Goal: Find specific page/section: Find specific page/section

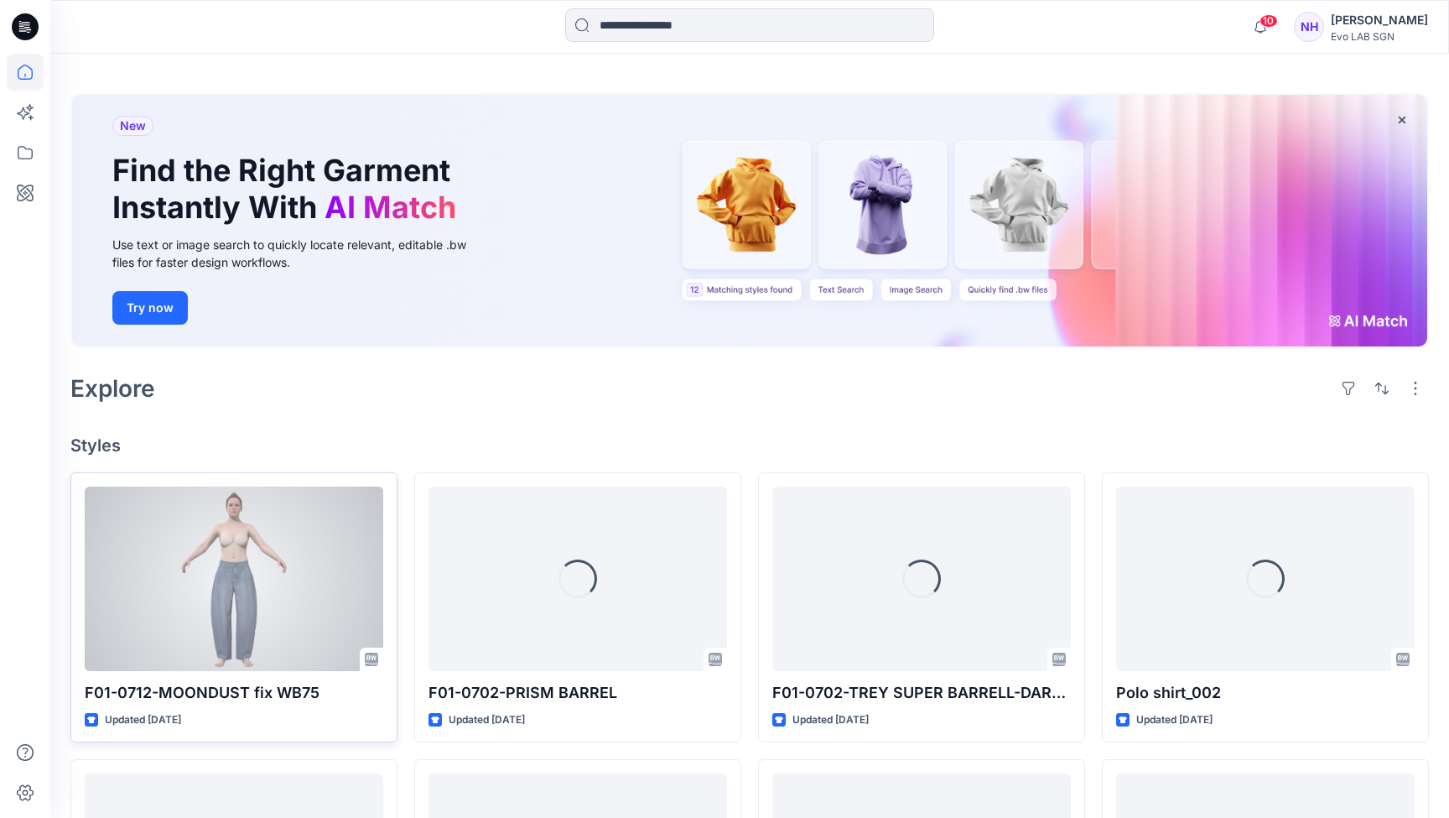
scroll to position [52, 0]
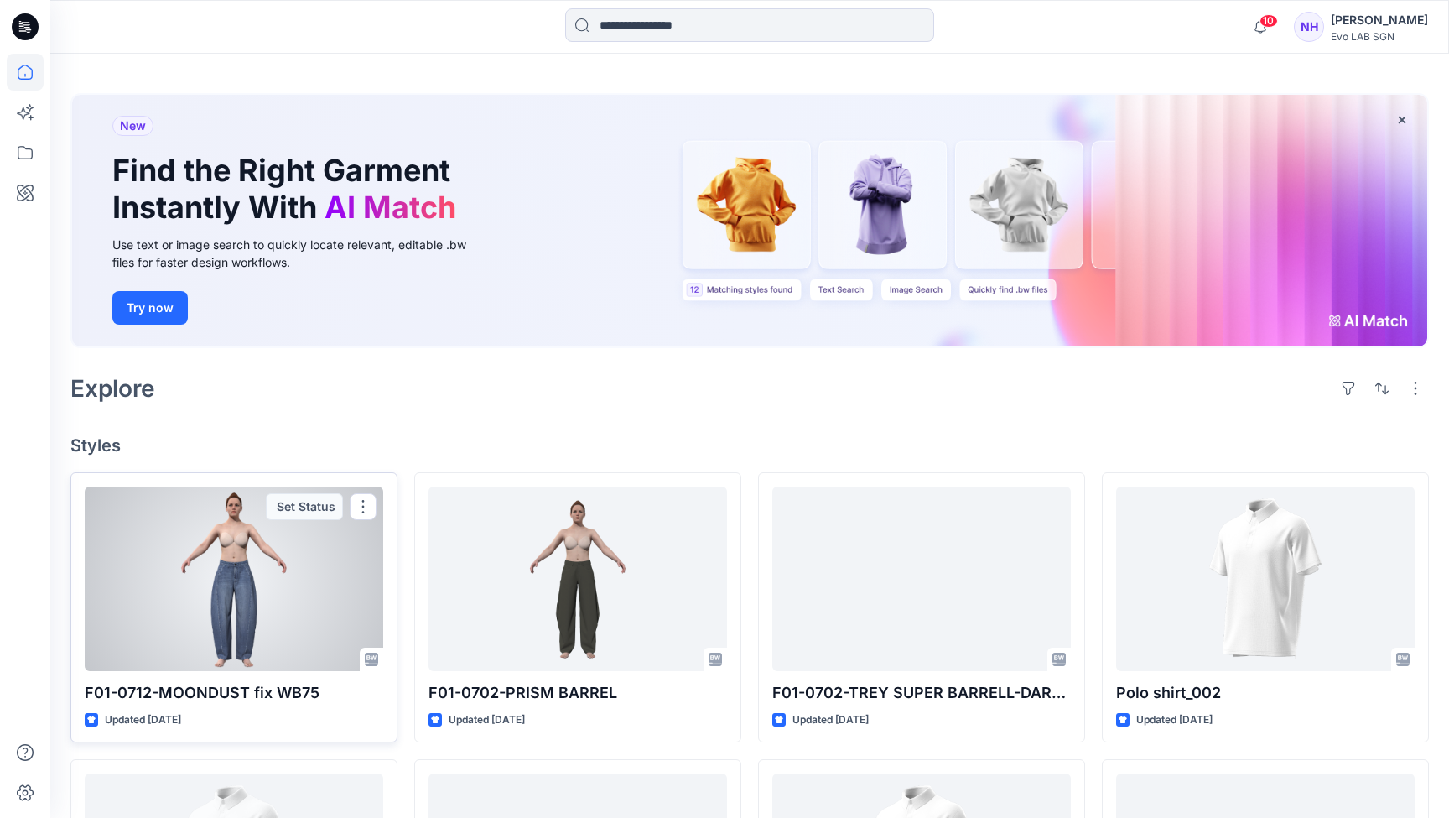
click at [257, 598] on div at bounding box center [234, 578] width 299 height 185
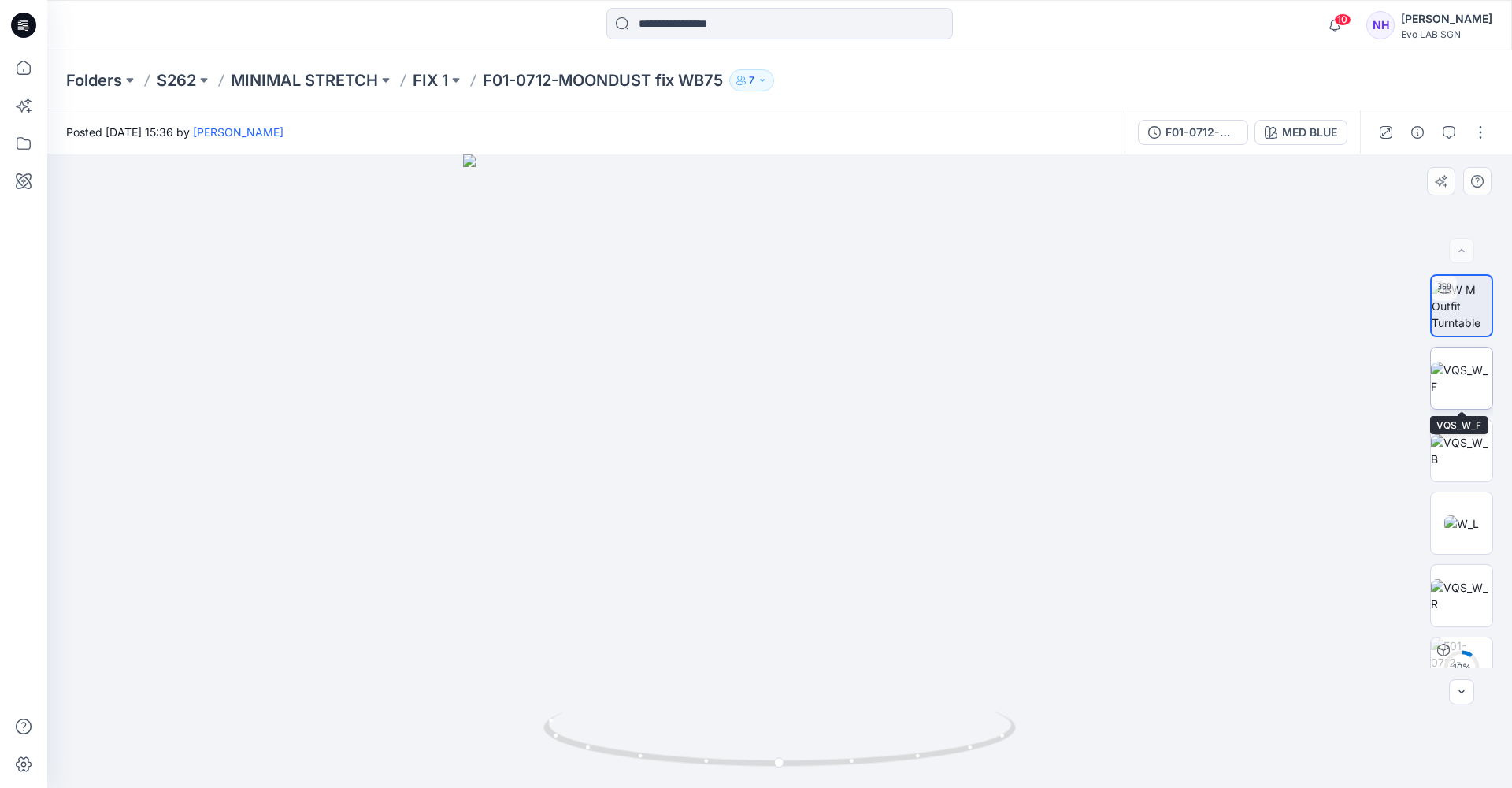
click at [1360, 387] on img at bounding box center [1461, 378] width 61 height 33
click at [1360, 434] on img at bounding box center [1461, 450] width 61 height 33
click at [1360, 528] on img at bounding box center [1461, 523] width 35 height 17
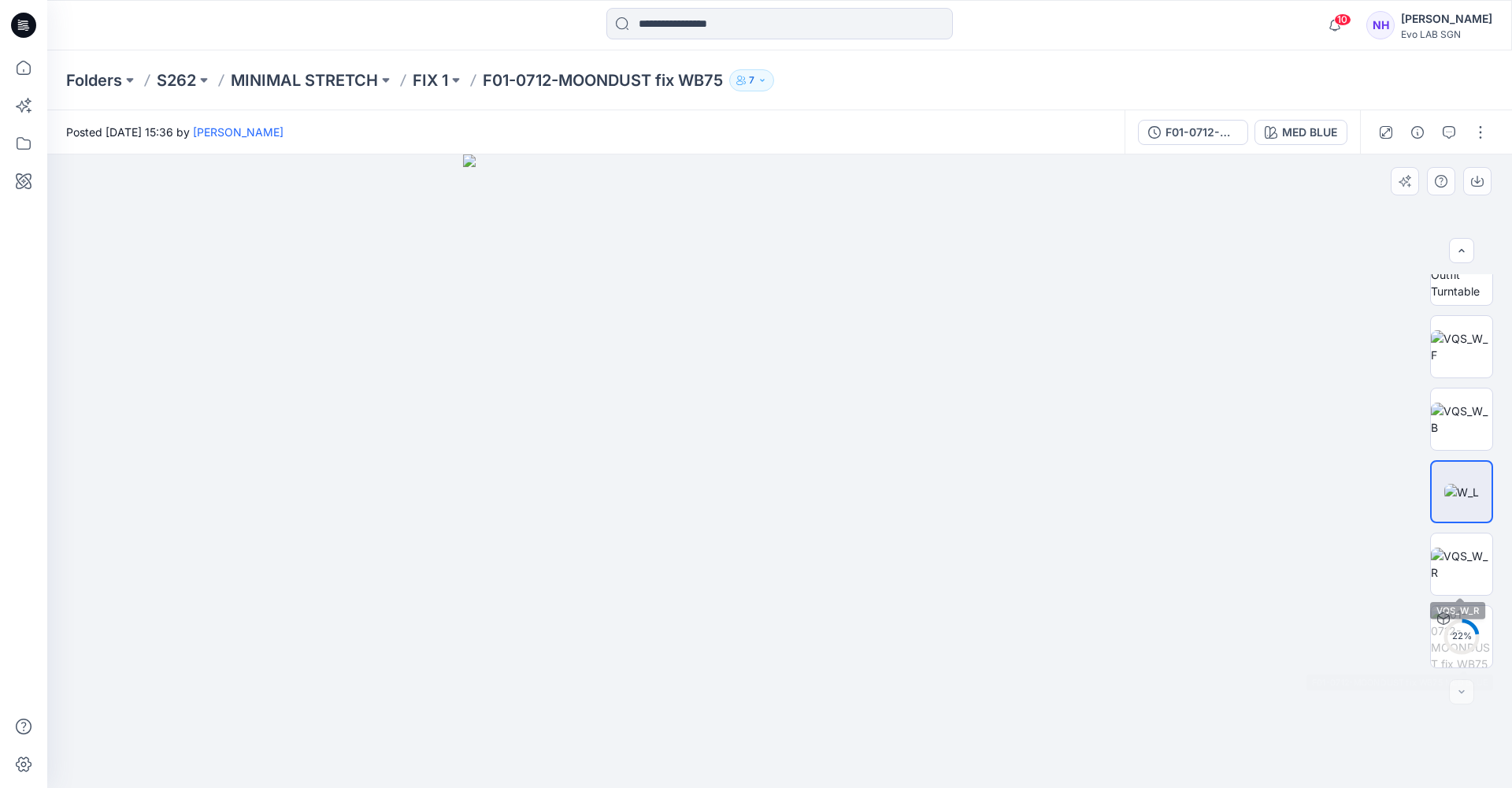
scroll to position [32, 0]
click at [1360, 647] on circle at bounding box center [1462, 637] width 32 height 32
click at [126, 81] on button at bounding box center [130, 80] width 16 height 22
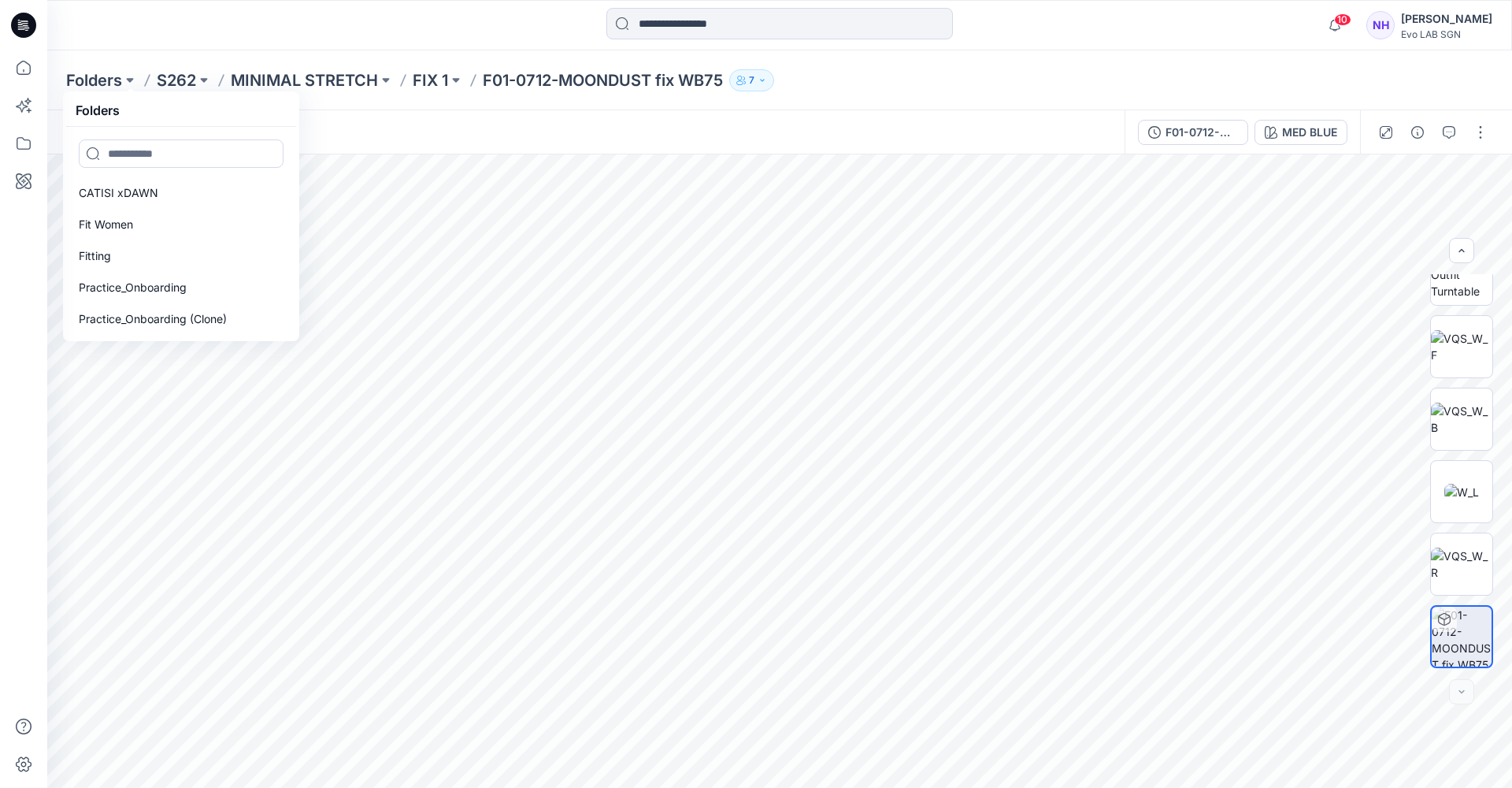
scroll to position [0, 0]
click at [135, 209] on link "Fit Women" at bounding box center [181, 224] width 224 height 32
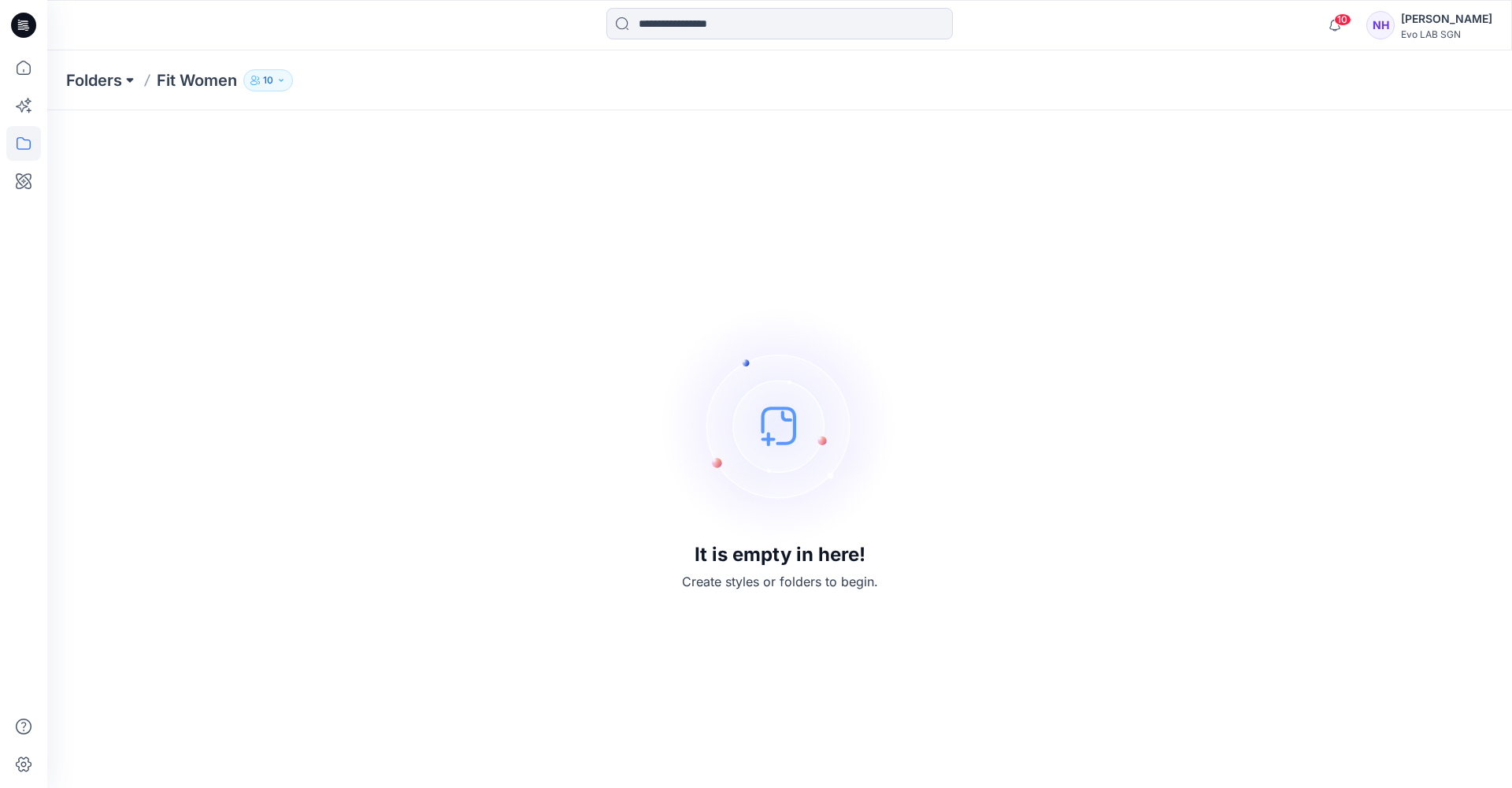
click at [124, 73] on button at bounding box center [130, 80] width 16 height 22
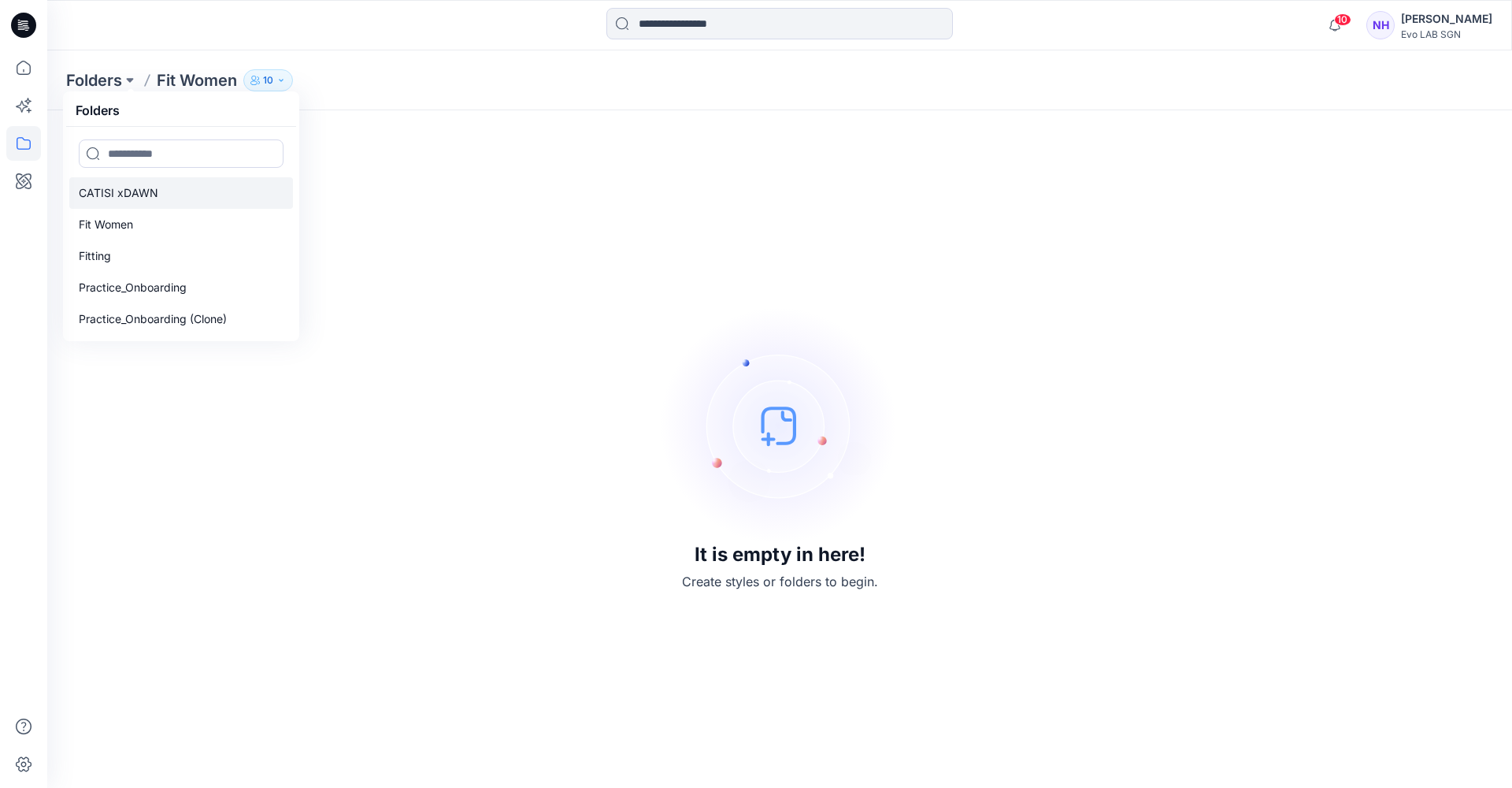
click at [131, 193] on p "CATISI xDAWN" at bounding box center [118, 193] width 80 height 19
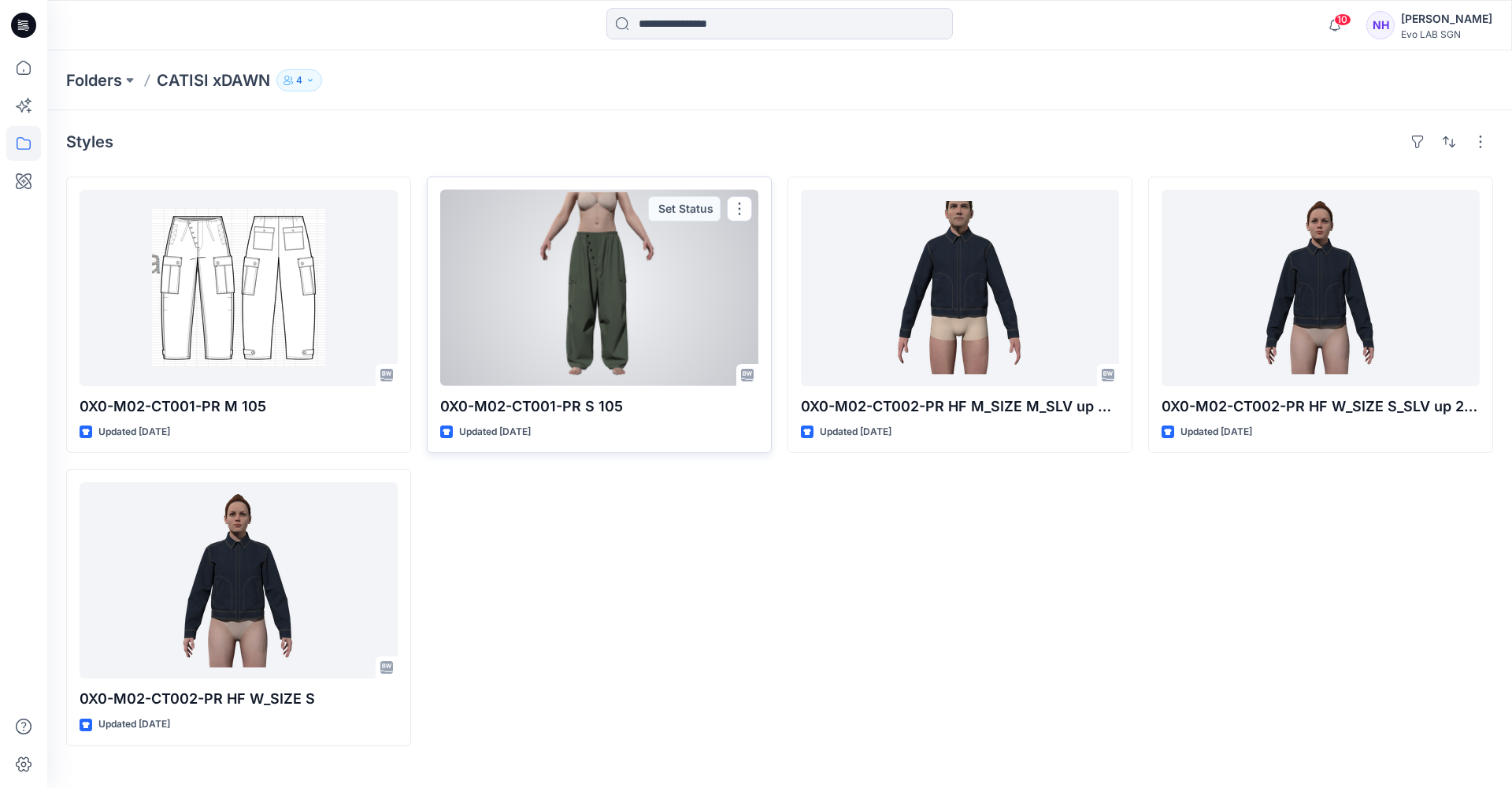
click at [606, 302] on div at bounding box center [599, 287] width 318 height 196
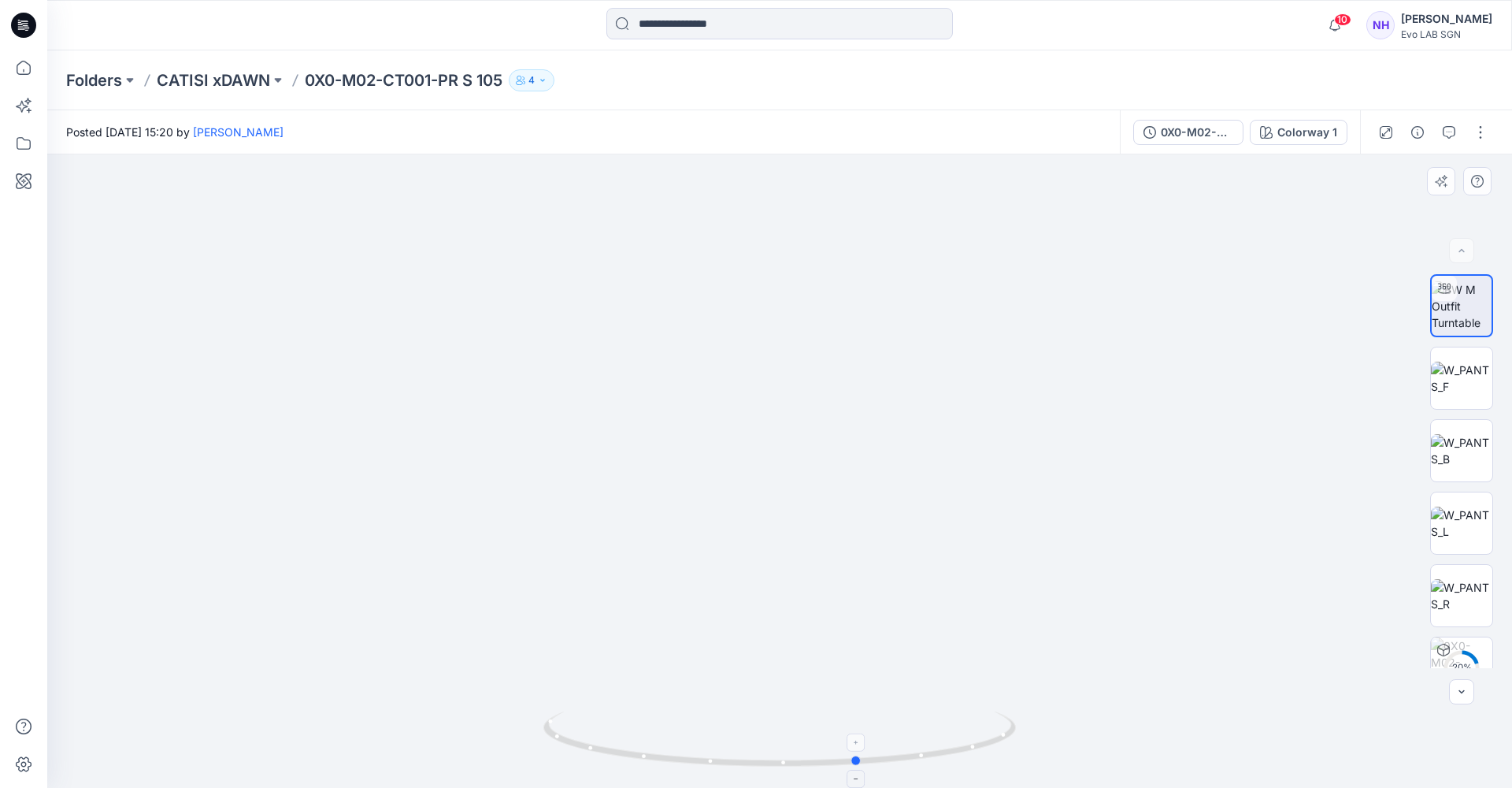
drag, startPoint x: 837, startPoint y: 761, endPoint x: 920, endPoint y: 739, distance: 85.9
click at [918, 739] on icon at bounding box center [781, 740] width 476 height 59
drag, startPoint x: 920, startPoint y: 739, endPoint x: 984, endPoint y: 713, distance: 69.1
click at [984, 713] on icon at bounding box center [781, 740] width 476 height 59
